Goal: Check status: Check status

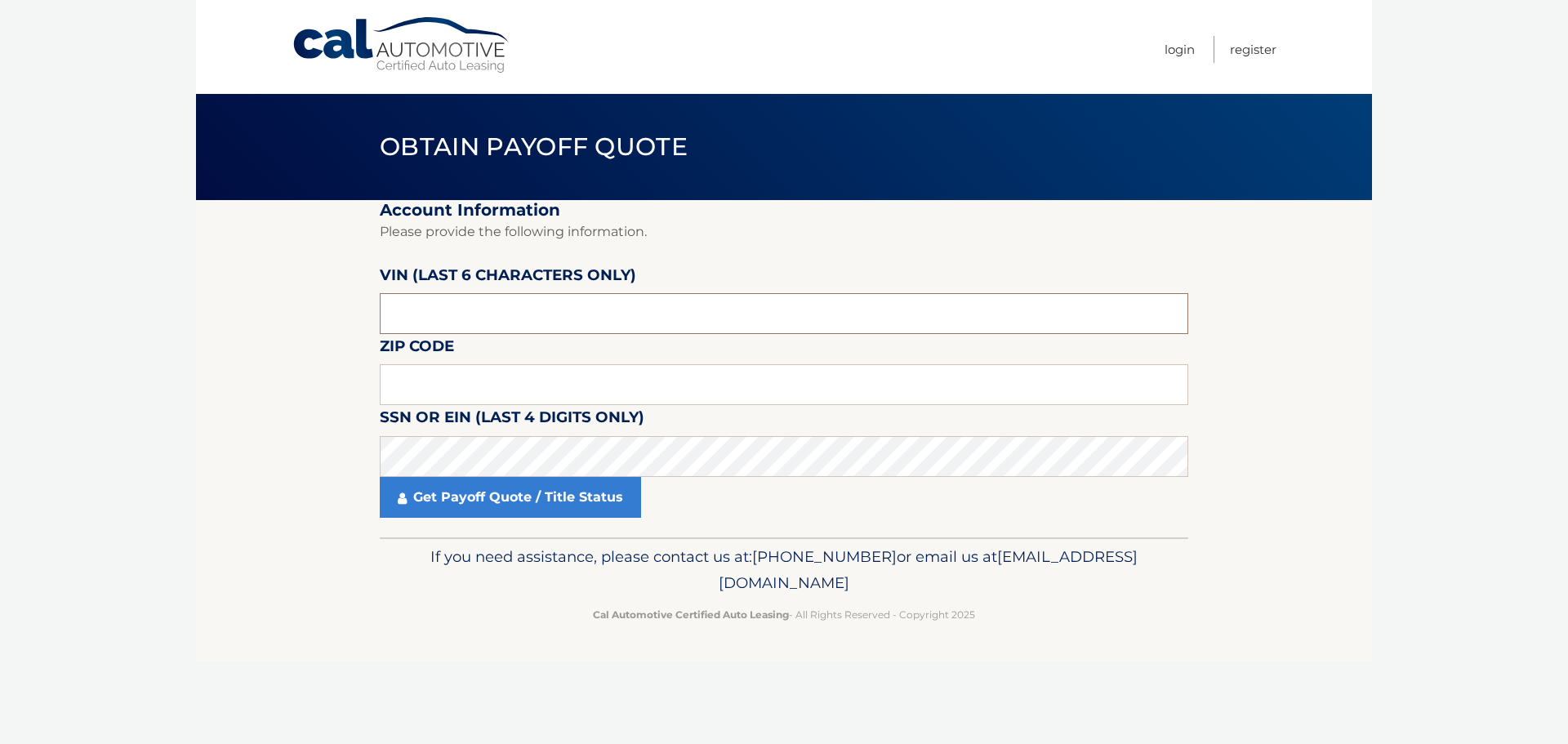
click at [492, 307] on input "text" at bounding box center [784, 313] width 809 height 41
drag, startPoint x: 632, startPoint y: 308, endPoint x: 0, endPoint y: 361, distance: 634.2
click at [0, 368] on body "Cal Automotive Menu Login Register Obtain Payoff Quote" at bounding box center [784, 372] width 1568 height 744
type input "766210"
type input "07033"
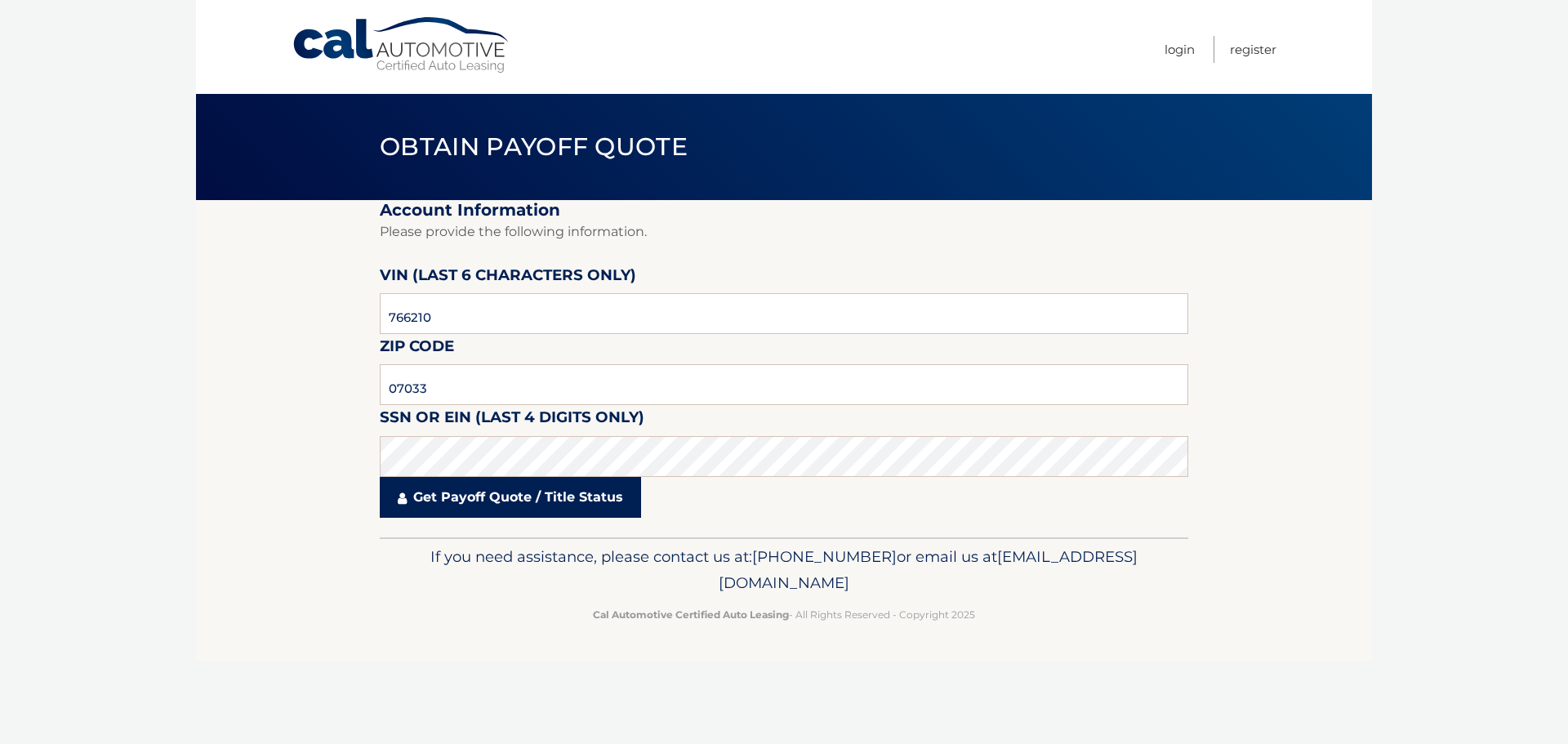
click at [575, 500] on link "Get Payoff Quote / Title Status" at bounding box center [510, 497] width 261 height 41
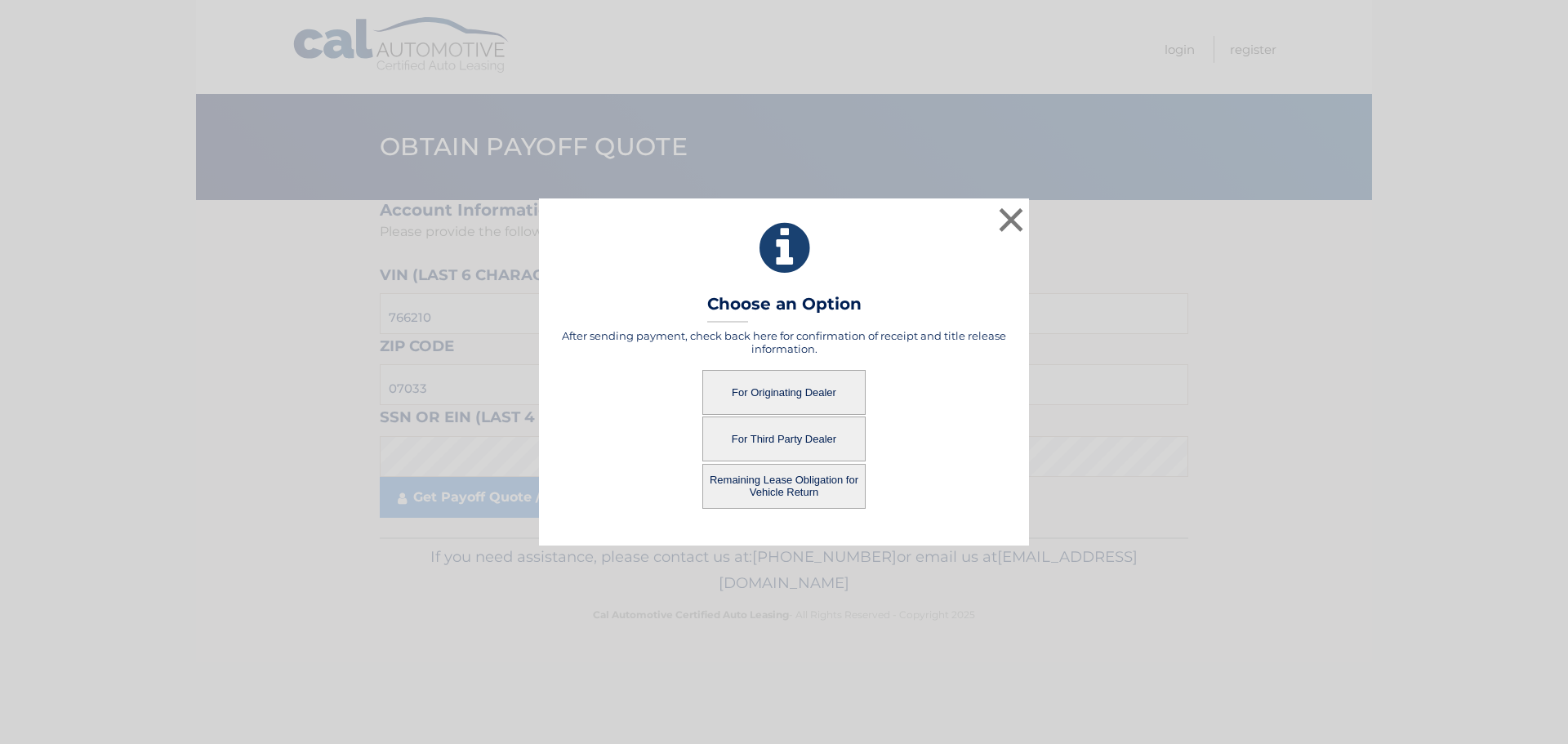
click at [797, 391] on button "For Originating Dealer" at bounding box center [784, 392] width 164 height 45
click at [799, 387] on button "For Originating Dealer" at bounding box center [784, 392] width 164 height 45
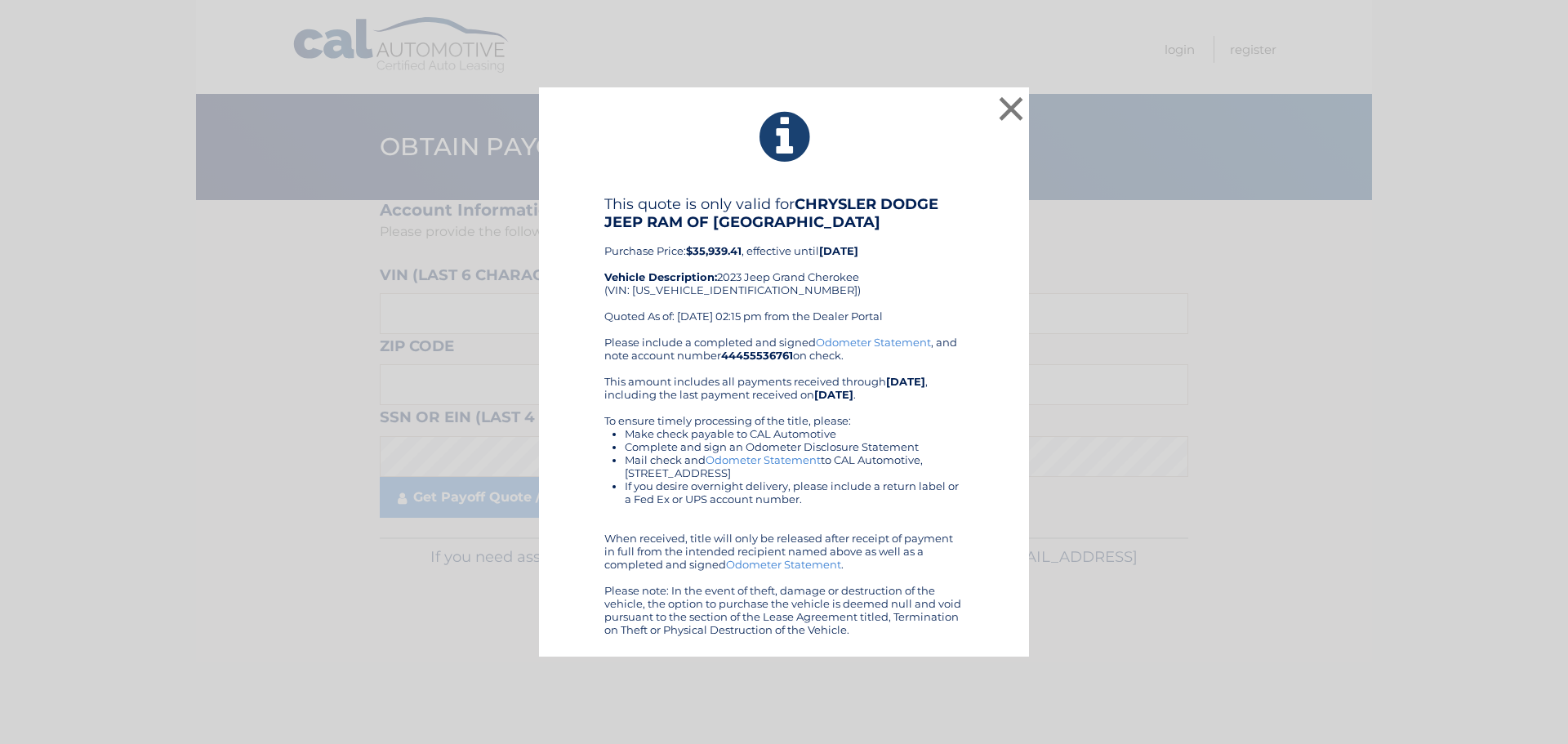
click at [1191, 371] on div "× This quote is only valid for CHRYSLER DODGE JEEP RAM OF [GEOGRAPHIC_DATA] Pur…" at bounding box center [784, 372] width 1555 height 570
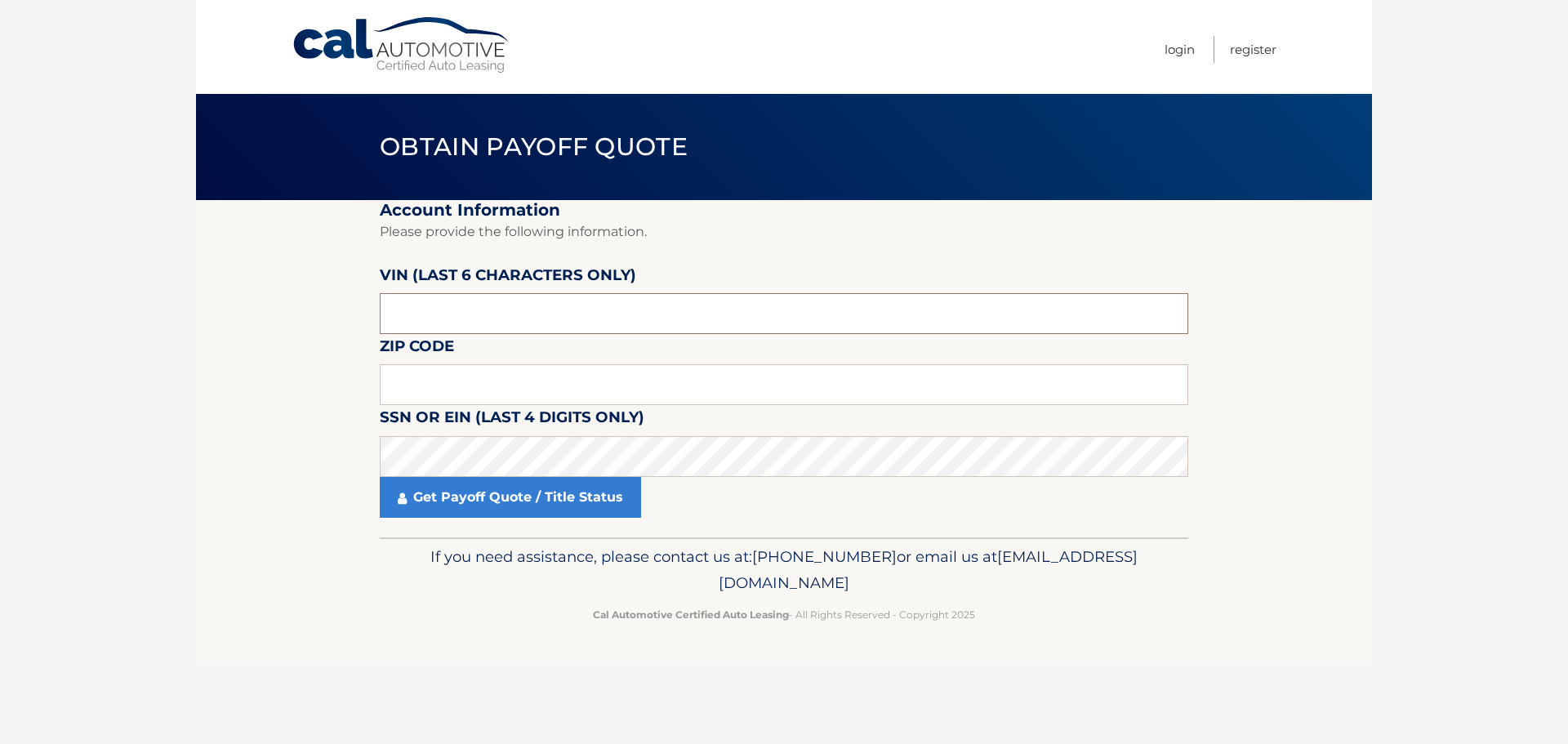
click at [557, 317] on input "text" at bounding box center [784, 313] width 809 height 41
type input "766210"
type input "07033"
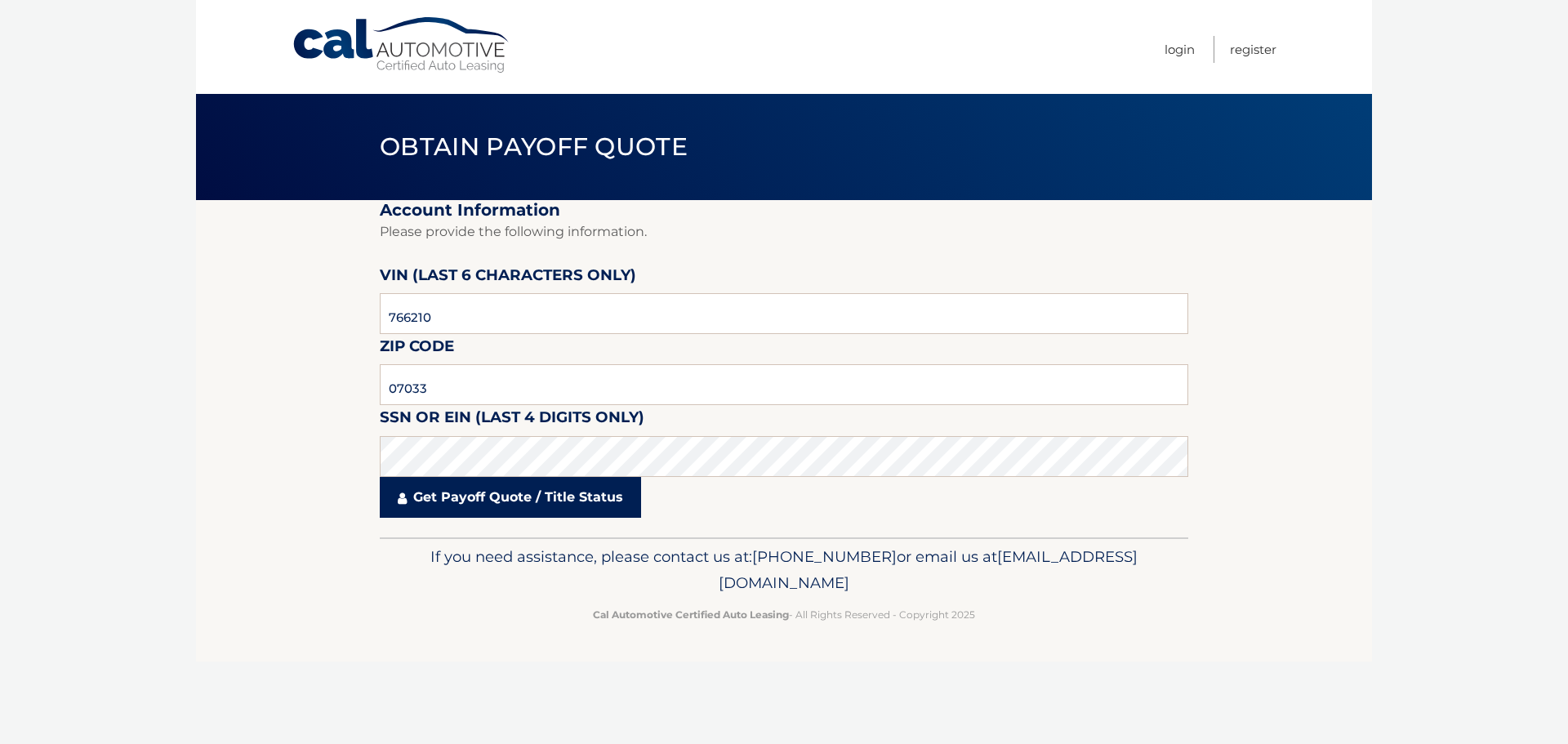
click at [413, 493] on link "Get Payoff Quote / Title Status" at bounding box center [510, 497] width 261 height 41
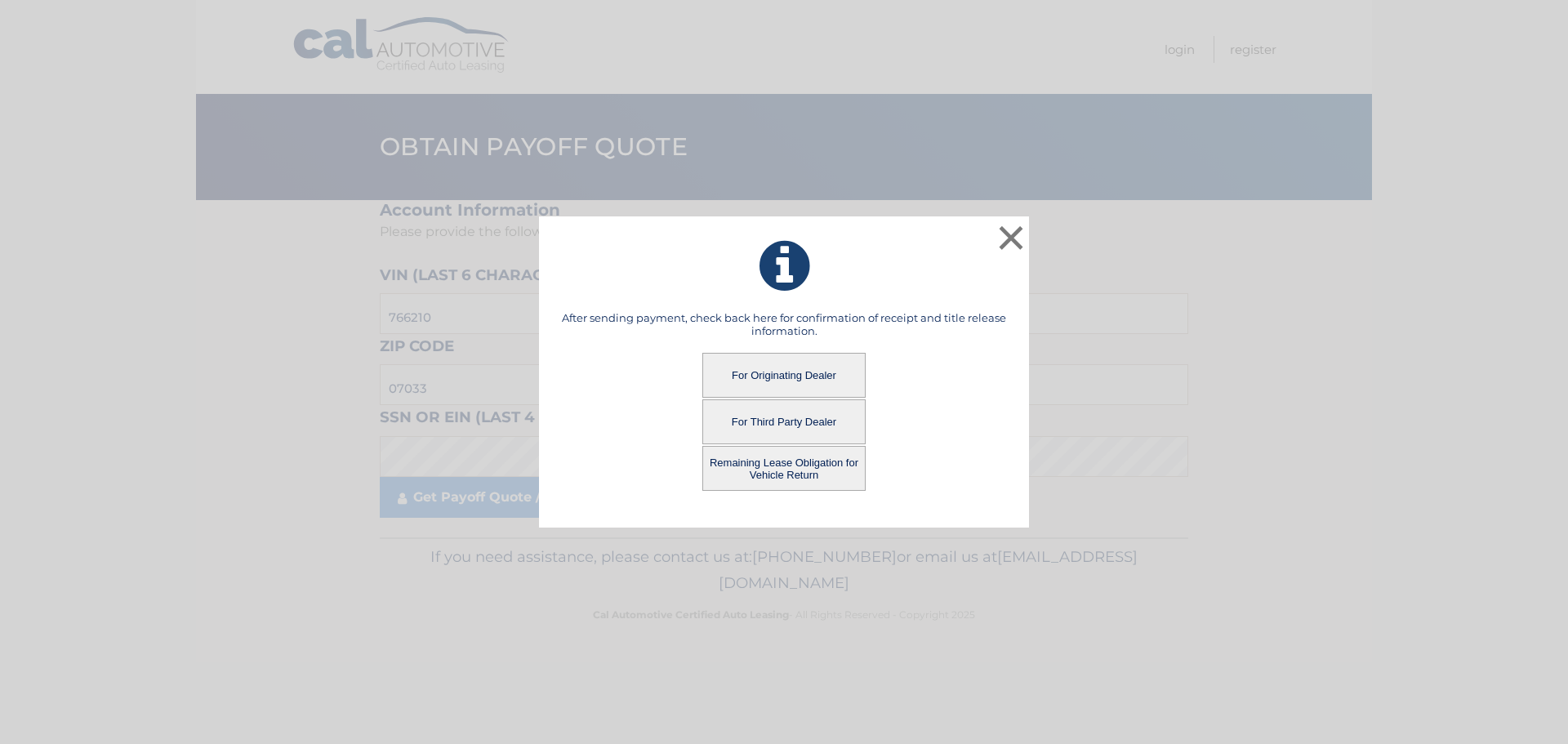
click at [778, 420] on button "For Third Party Dealer" at bounding box center [784, 421] width 164 height 45
click at [775, 426] on button "For Third Party Dealer" at bounding box center [784, 421] width 164 height 45
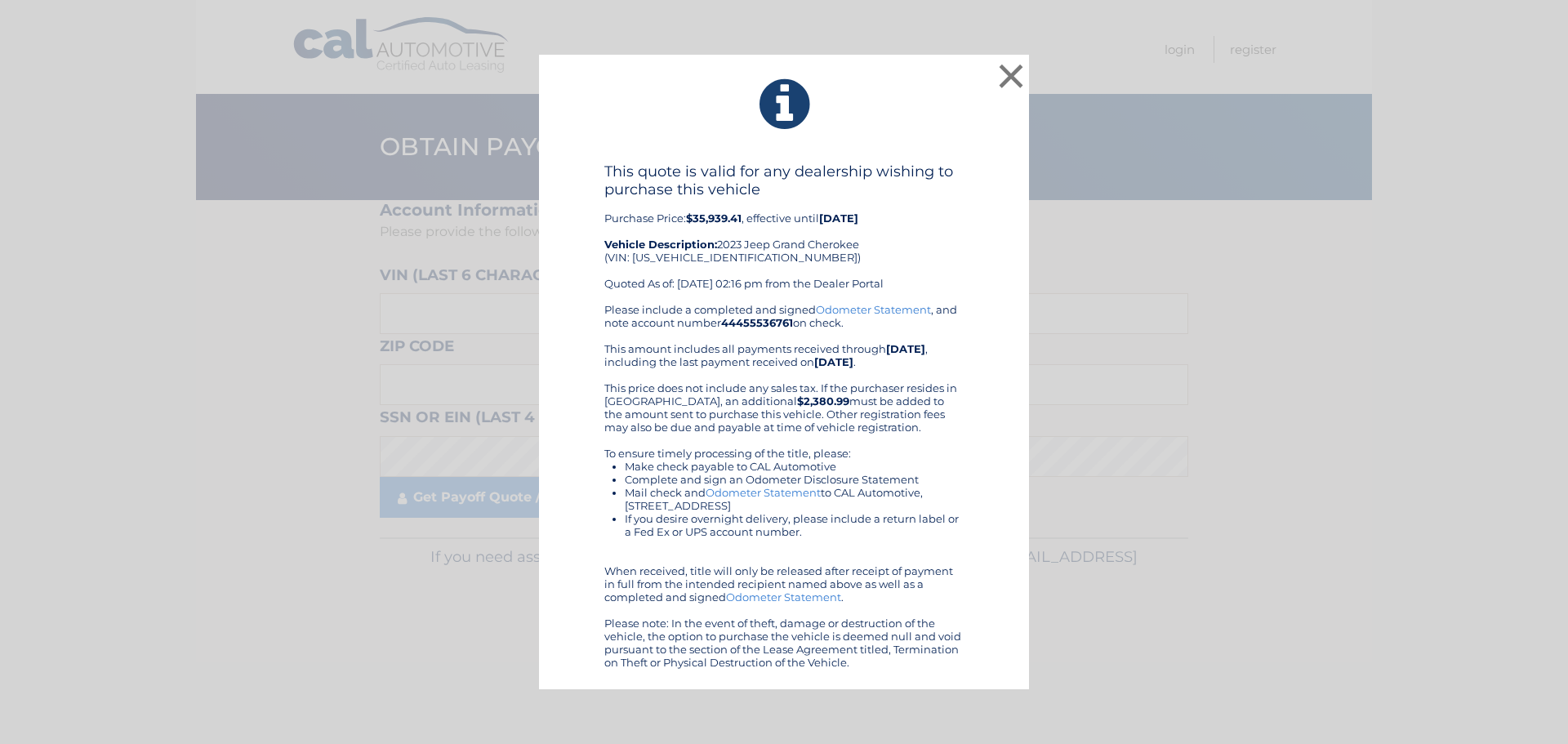
click at [357, 345] on div "× This quote is valid for any dealership wishing to purchase this vehicle Purch…" at bounding box center [784, 372] width 1555 height 636
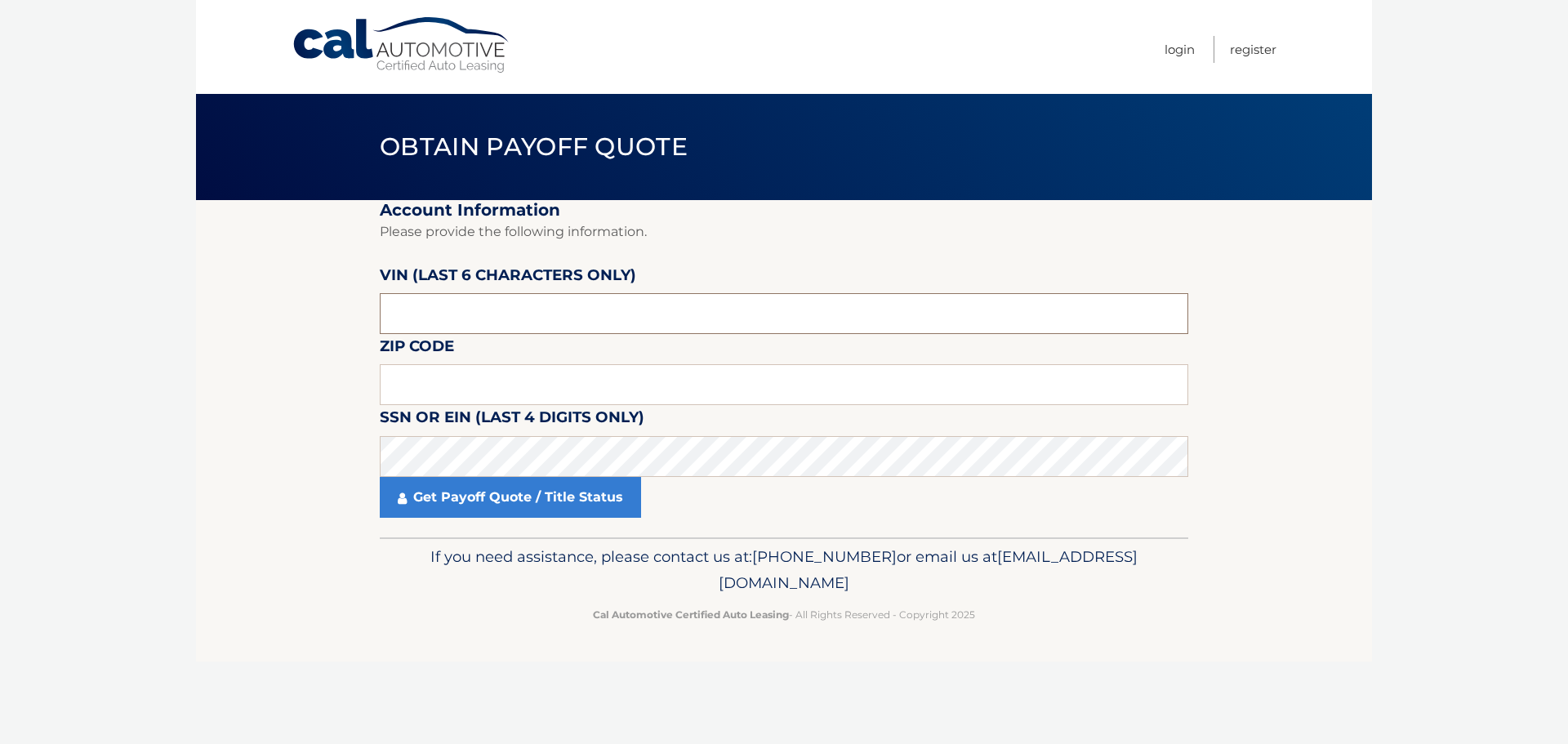
drag, startPoint x: 444, startPoint y: 325, endPoint x: 429, endPoint y: 317, distance: 17.0
click at [437, 322] on input "text" at bounding box center [784, 313] width 809 height 41
type input "766210"
type input "07033"
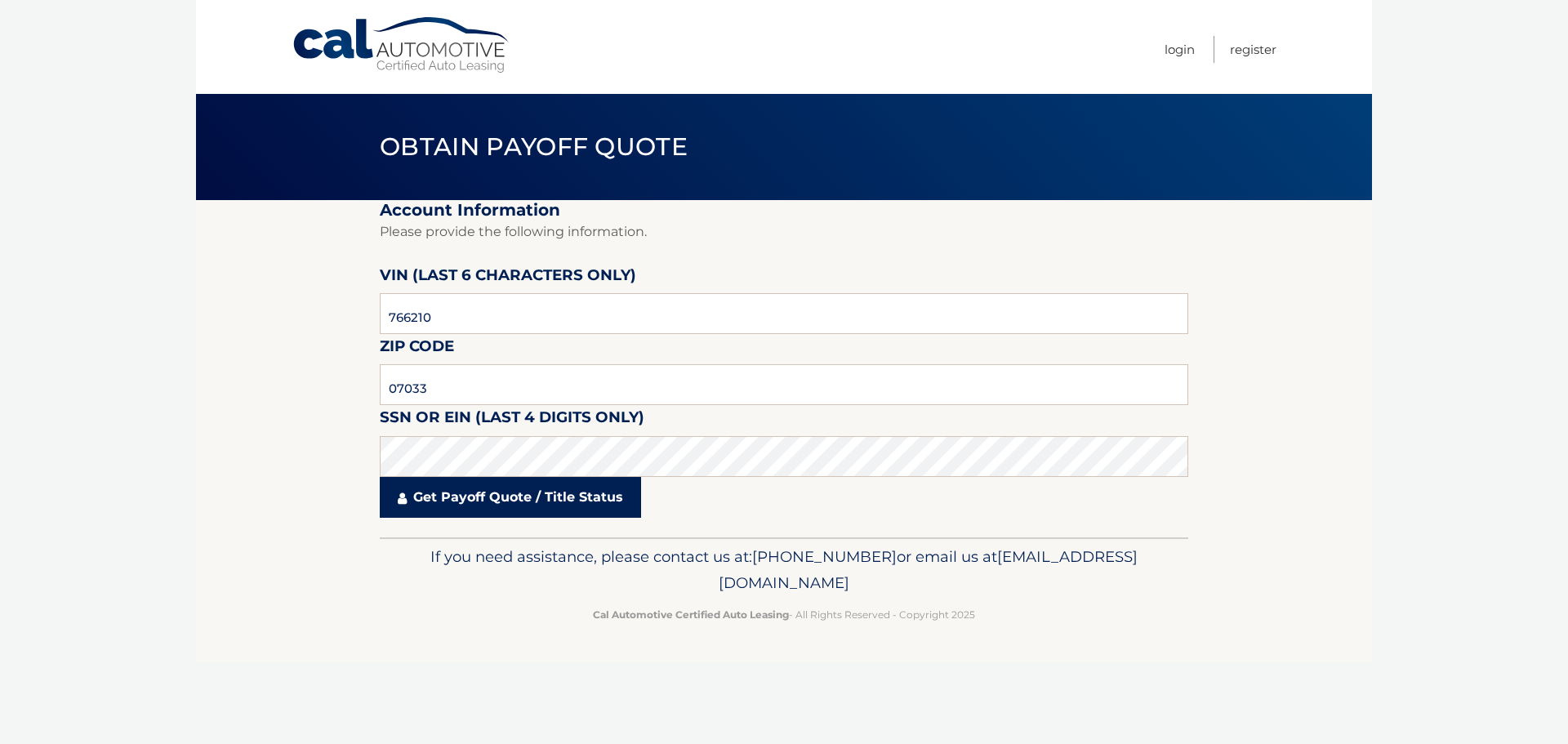
click at [584, 498] on link "Get Payoff Quote / Title Status" at bounding box center [510, 497] width 261 height 41
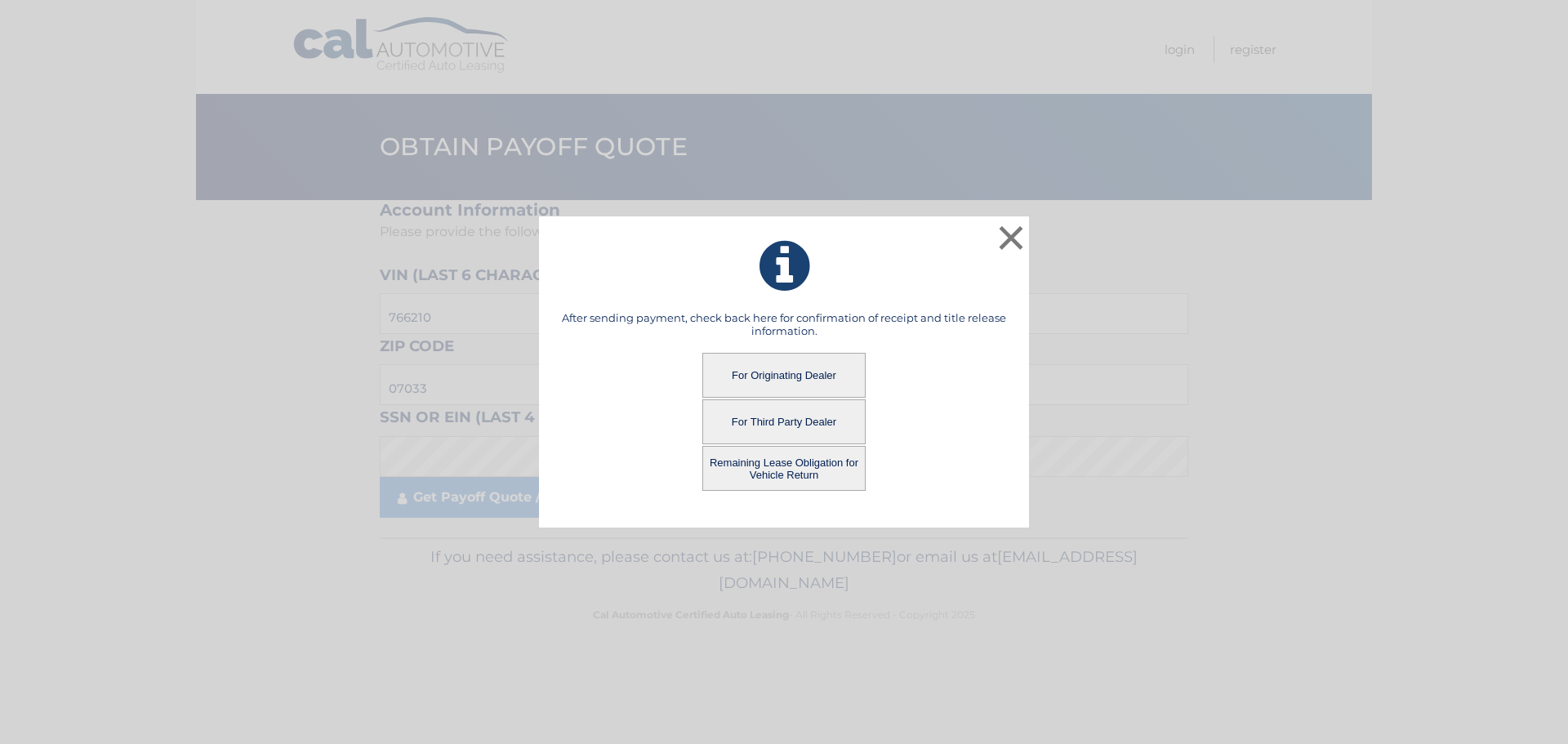
click at [777, 473] on button "Remaining Lease Obligation for Vehicle Return" at bounding box center [784, 468] width 164 height 45
click at [780, 460] on button "Remaining Lease Obligation for Vehicle Return" at bounding box center [784, 468] width 164 height 45
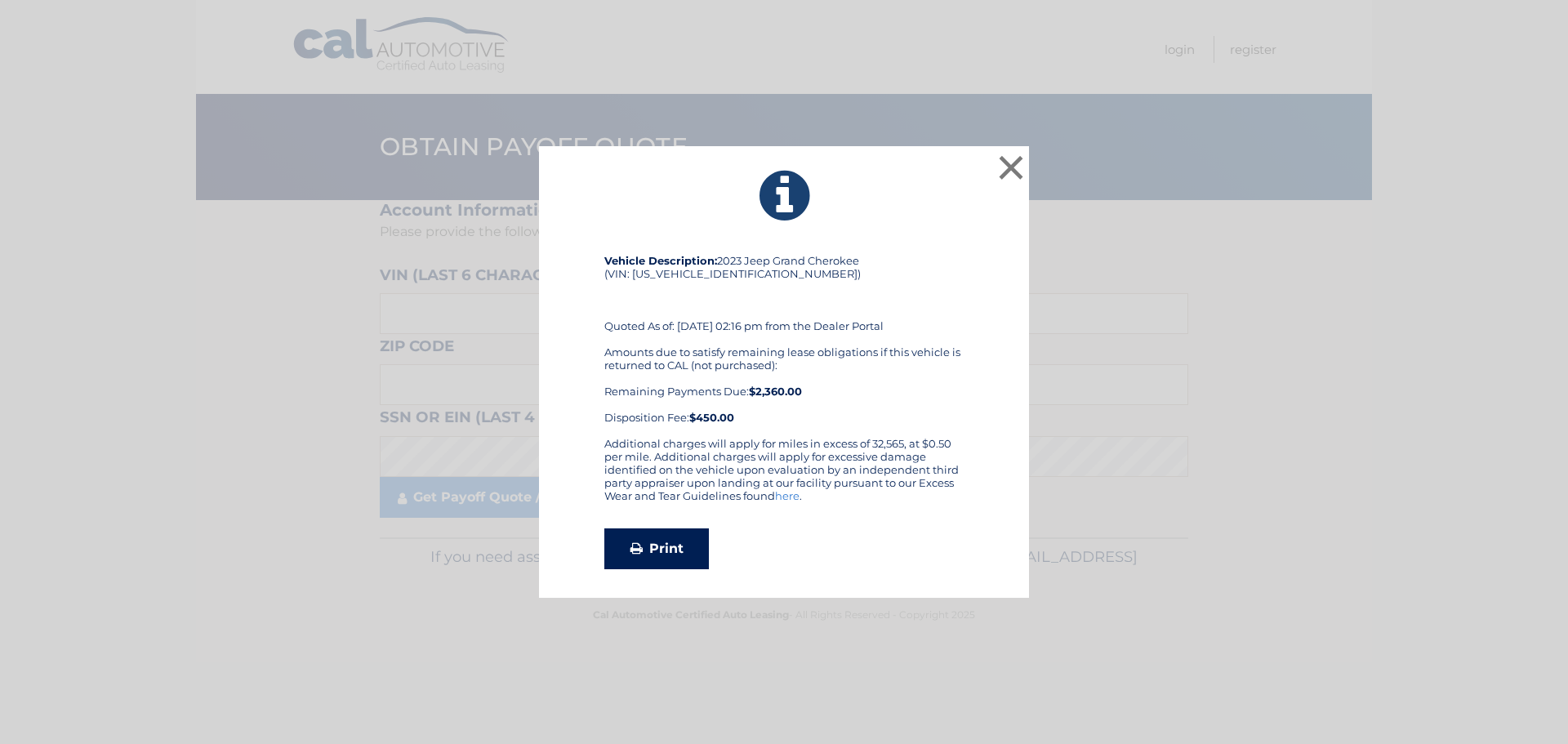
click at [661, 548] on link "Print" at bounding box center [657, 548] width 105 height 41
